Goal: Task Accomplishment & Management: Manage account settings

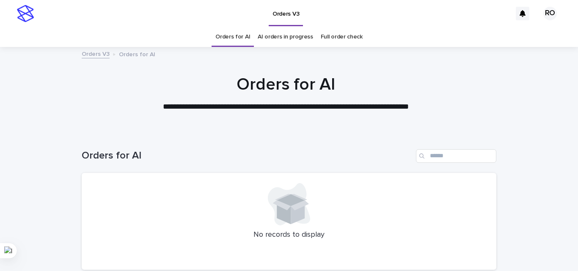
scroll to position [72, 0]
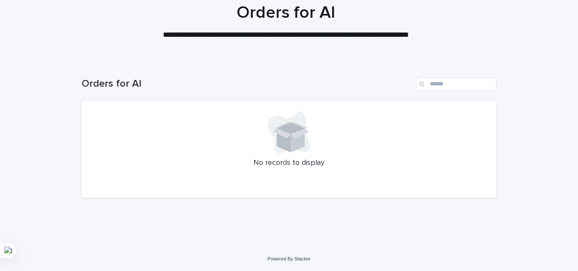
click at [544, 70] on div "Loading... Saving… Loading... Saving… Orders for AI No records to display" at bounding box center [289, 154] width 578 height 187
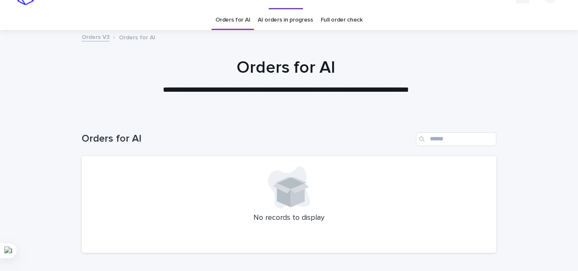
scroll to position [0, 0]
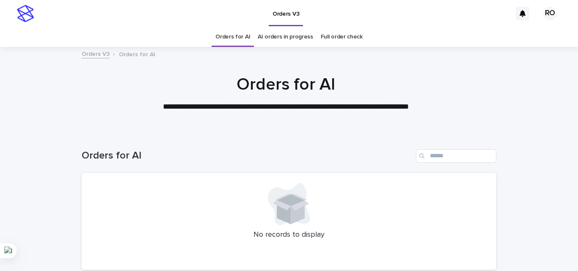
click at [284, 36] on link "AI orders in progress" at bounding box center [285, 37] width 55 height 20
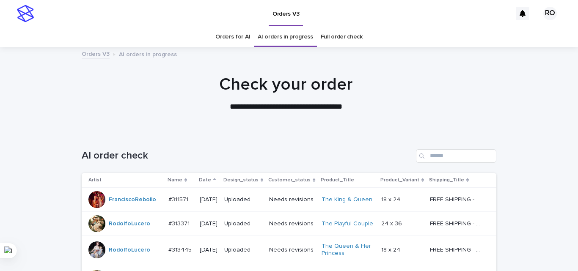
click at [209, 176] on div "Date" at bounding box center [208, 180] width 19 height 9
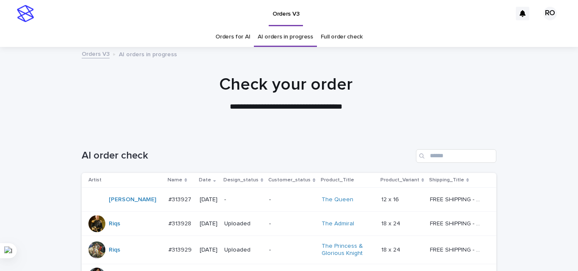
click at [221, 210] on td "2025-09-17" at bounding box center [208, 200] width 25 height 24
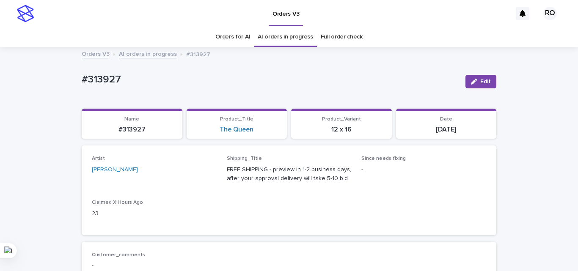
click at [230, 36] on link "Orders for AI" at bounding box center [232, 37] width 35 height 20
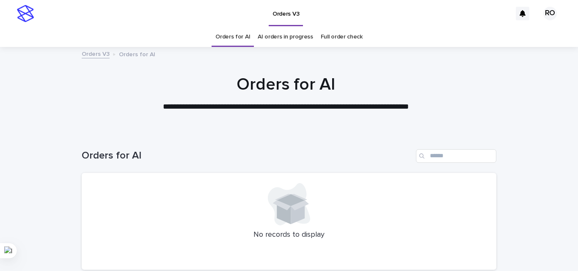
scroll to position [72, 0]
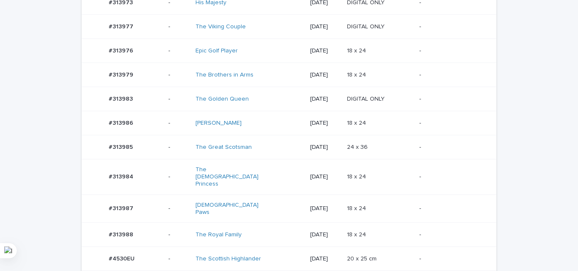
click at [360, 142] on p "24 x 36" at bounding box center [358, 146] width 22 height 9
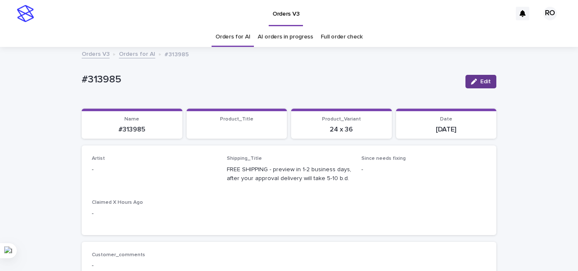
click at [473, 81] on icon "button" at bounding box center [474, 82] width 6 height 6
click at [135, 170] on div "Select..." at bounding box center [140, 174] width 96 height 14
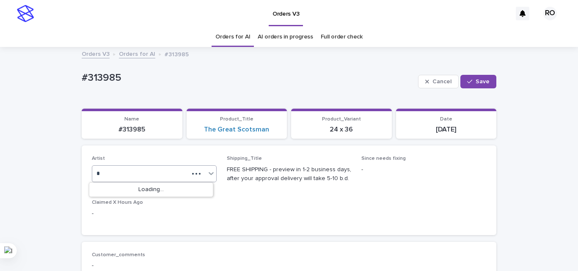
type input "**"
click at [476, 84] on span "Save" at bounding box center [483, 82] width 14 height 6
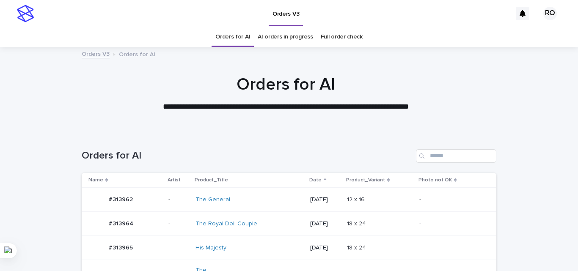
scroll to position [27, 0]
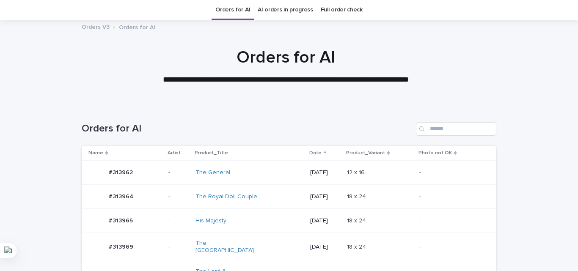
click at [360, 190] on div "18 x 24 18 x 24" at bounding box center [380, 197] width 66 height 14
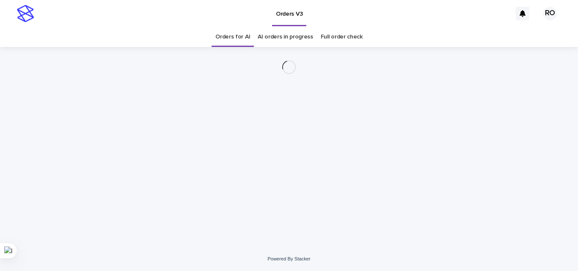
click at [372, 196] on div "Loading... Saving… Loading... Saving…" at bounding box center [288, 136] width 423 height 179
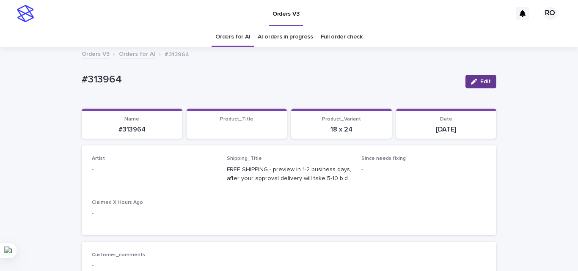
click at [475, 77] on button "Edit" at bounding box center [480, 82] width 31 height 14
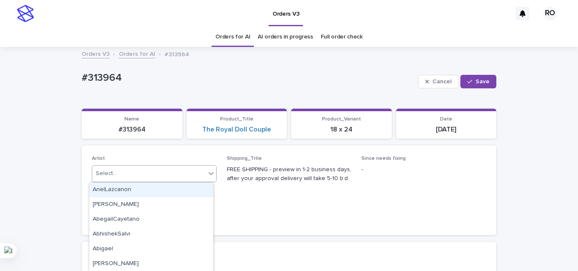
click at [131, 174] on div "Select..." at bounding box center [148, 174] width 113 height 14
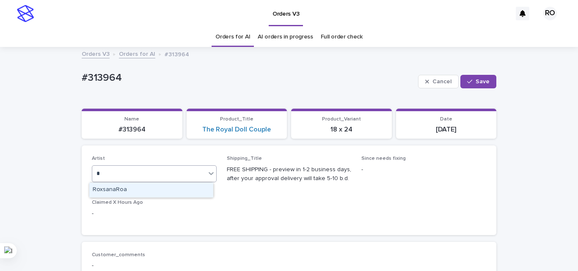
type input "**"
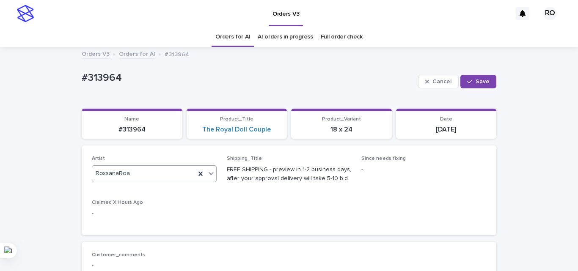
drag, startPoint x: 473, startPoint y: 79, endPoint x: 283, endPoint y: 2, distance: 204.6
click at [473, 78] on button "Save" at bounding box center [478, 82] width 36 height 14
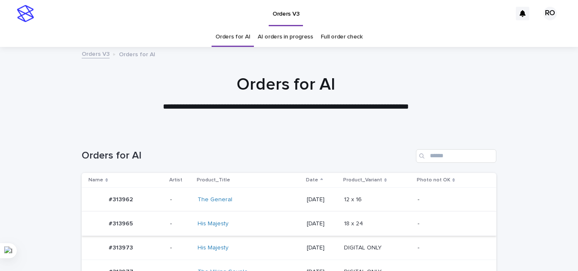
scroll to position [27, 0]
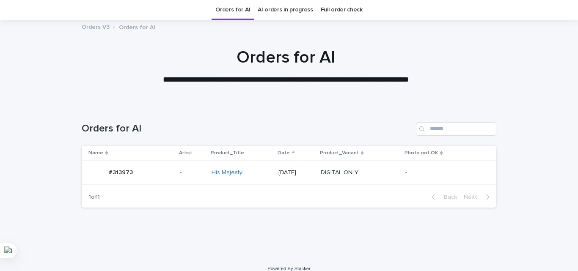
click at [380, 182] on td "DIGITAL ONLY DIGITAL ONLY" at bounding box center [359, 173] width 85 height 24
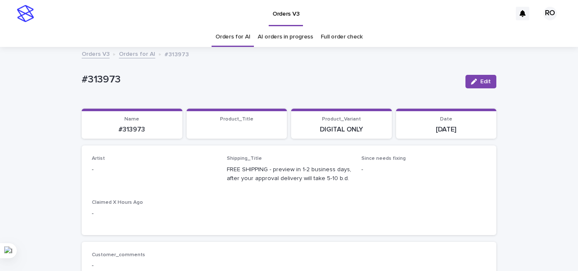
drag, startPoint x: 470, startPoint y: 80, endPoint x: 160, endPoint y: 153, distance: 319.1
click at [471, 80] on icon "button" at bounding box center [474, 82] width 6 height 6
click at [121, 171] on div "Select..." at bounding box center [140, 174] width 96 height 14
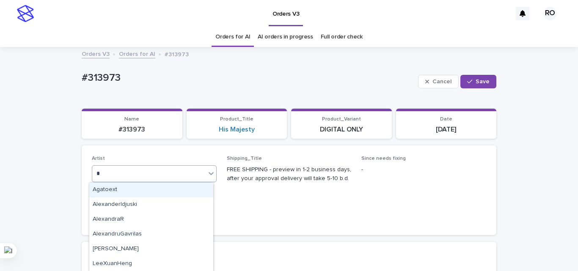
type input "**"
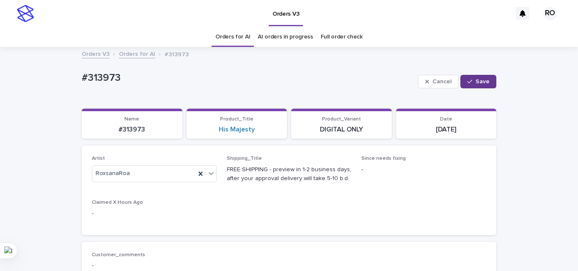
click at [476, 82] on span "Save" at bounding box center [483, 82] width 14 height 6
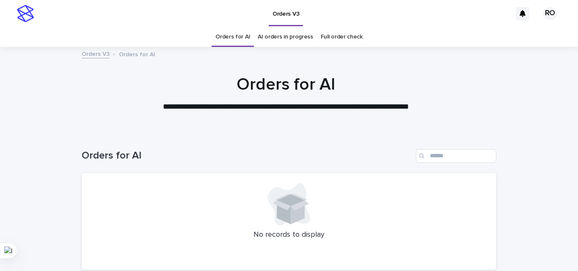
scroll to position [27, 0]
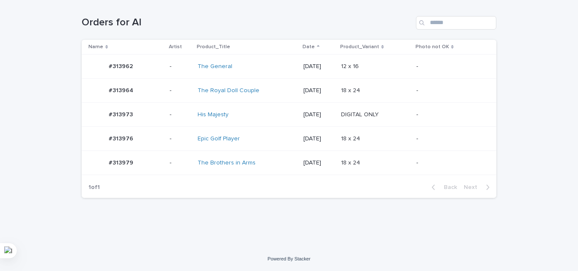
scroll to position [133, 0]
click at [306, 129] on td "[DATE]" at bounding box center [319, 139] width 38 height 24
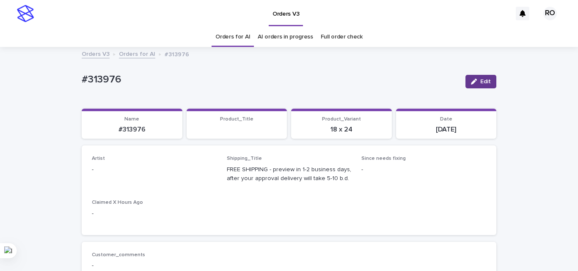
click at [480, 79] on span "Edit" at bounding box center [485, 82] width 11 height 6
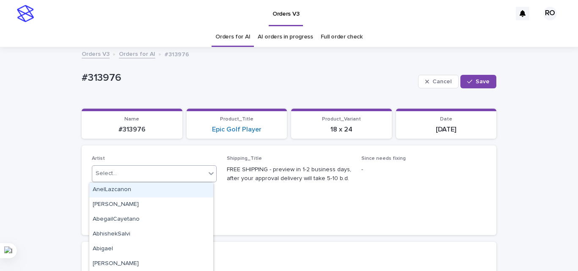
click at [139, 177] on div "Select..." at bounding box center [148, 174] width 113 height 14
type input "**"
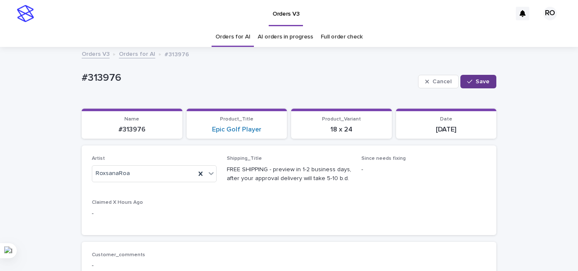
click at [482, 82] on span "Save" at bounding box center [483, 82] width 14 height 6
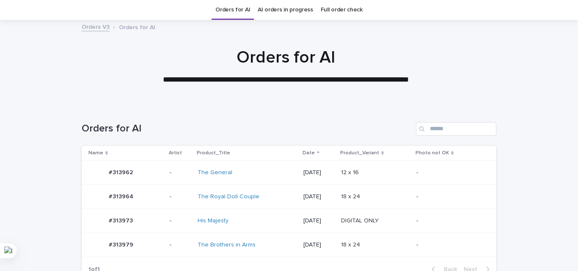
scroll to position [72, 0]
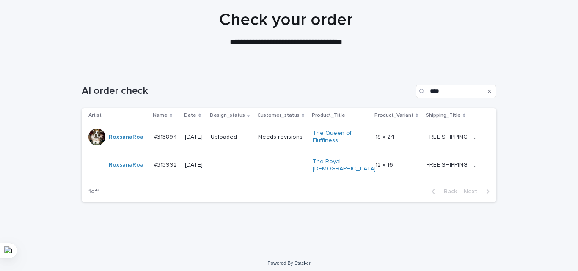
scroll to position [65, 0]
click at [535, 187] on div "Loading... Saving… Loading... Saving… AI order check **** Artist Name Date Desi…" at bounding box center [289, 159] width 578 height 184
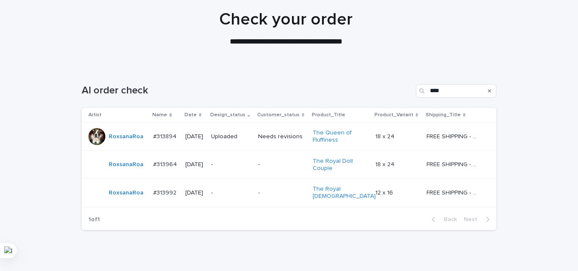
click at [262, 153] on td "-" at bounding box center [282, 165] width 55 height 28
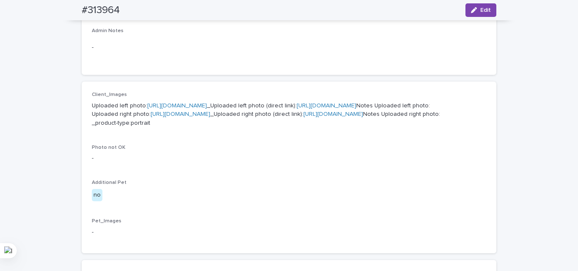
scroll to position [296, 0]
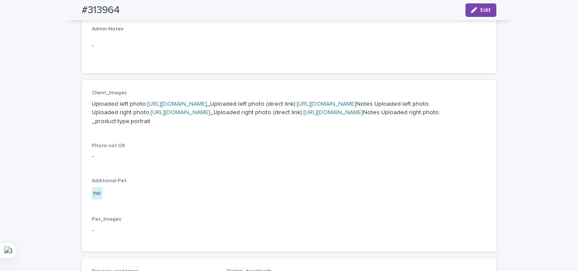
click at [49, 111] on div "Loading... Saving… Loading... Saving… #313964 Edit #313964 Edit Sorry, there wa…" at bounding box center [289, 142] width 578 height 780
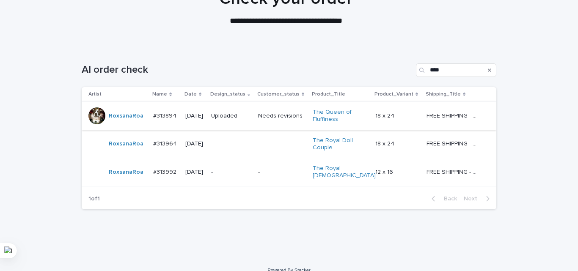
scroll to position [93, 0]
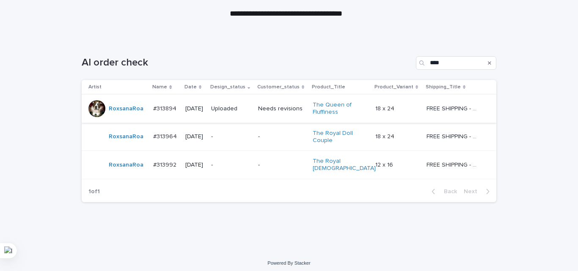
click at [251, 162] on p "-" at bounding box center [231, 165] width 40 height 7
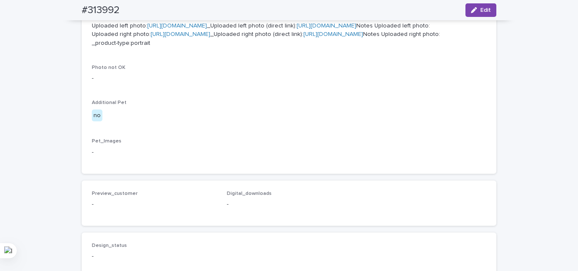
scroll to position [338, 0]
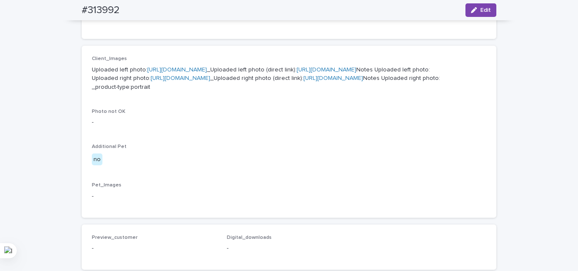
drag, startPoint x: 156, startPoint y: 131, endPoint x: 153, endPoint y: 124, distance: 7.0
